Goal: Task Accomplishment & Management: Use online tool/utility

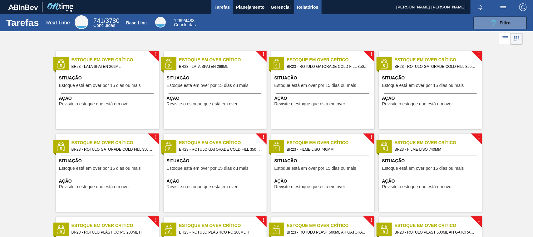
click at [300, 9] on span "Relatórios" at bounding box center [307, 6] width 21 height 7
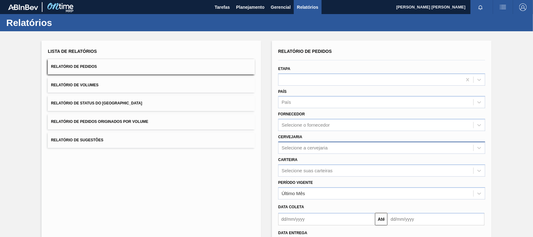
click at [305, 152] on div "Selecione a cervejaria" at bounding box center [381, 147] width 207 height 12
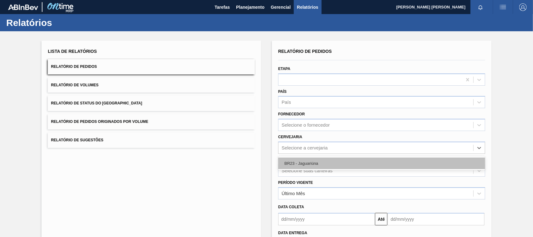
click at [307, 163] on div "BR23 - Jaguariúna" at bounding box center [381, 163] width 207 height 12
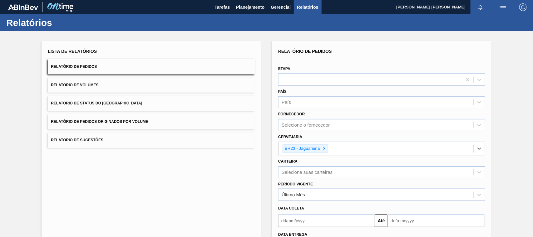
scroll to position [53, 0]
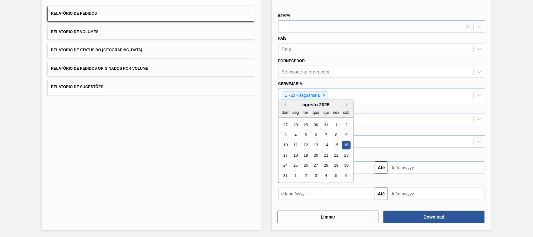
drag, startPoint x: 320, startPoint y: 187, endPoint x: 344, endPoint y: 144, distance: 49.6
click at [344, 187] on div "Previous Month Next Month agosto 2025 dom seg ter qua qui sex sab 27 28 29 30 3…" at bounding box center [326, 193] width 97 height 12
click at [344, 144] on div "16" at bounding box center [346, 145] width 8 height 8
type input "[DATE]"
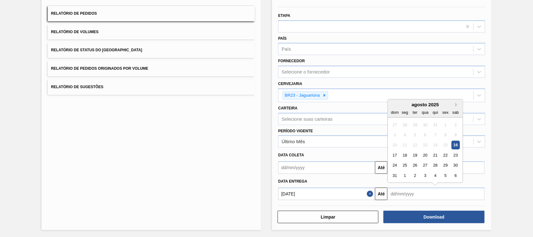
click at [406, 192] on input "text" at bounding box center [435, 193] width 97 height 12
click at [456, 145] on div "16" at bounding box center [455, 145] width 8 height 8
type input "[DATE]"
